Goal: Information Seeking & Learning: Learn about a topic

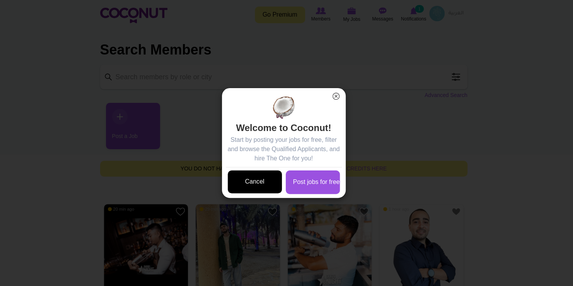
click at [255, 191] on link "Cancel" at bounding box center [255, 182] width 54 height 23
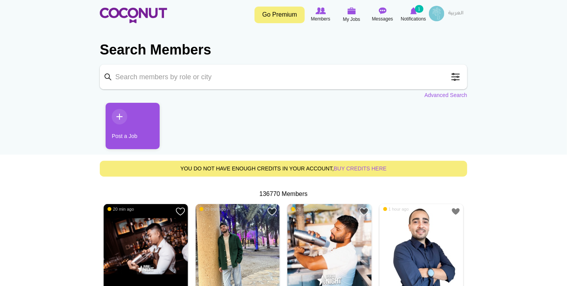
click at [321, 77] on input "Keyword" at bounding box center [283, 77] width 367 height 25
type input "Waiter"
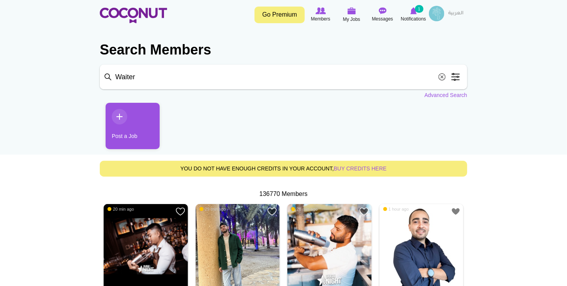
click at [207, 94] on section "Search Members Keyword Waiter Search Position Waiter/Waitress (36436) Host/Host…" at bounding box center [283, 66] width 367 height 66
click at [448, 95] on link "Advanced Search" at bounding box center [445, 95] width 43 height 8
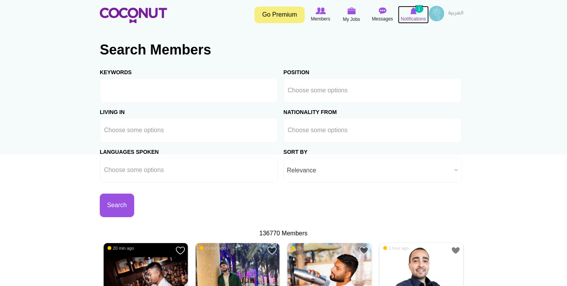
click at [415, 8] on small "1" at bounding box center [419, 9] width 9 height 8
